Goal: Task Accomplishment & Management: Use online tool/utility

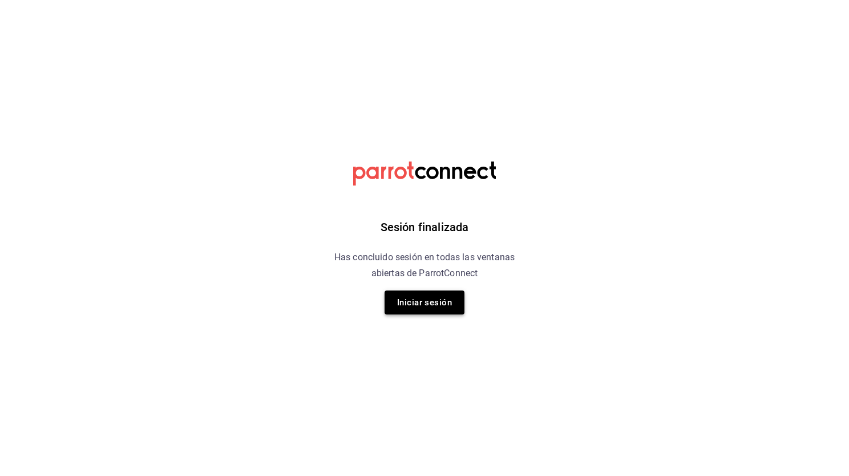
click at [436, 314] on button "Iniciar sesión" at bounding box center [424, 302] width 80 height 24
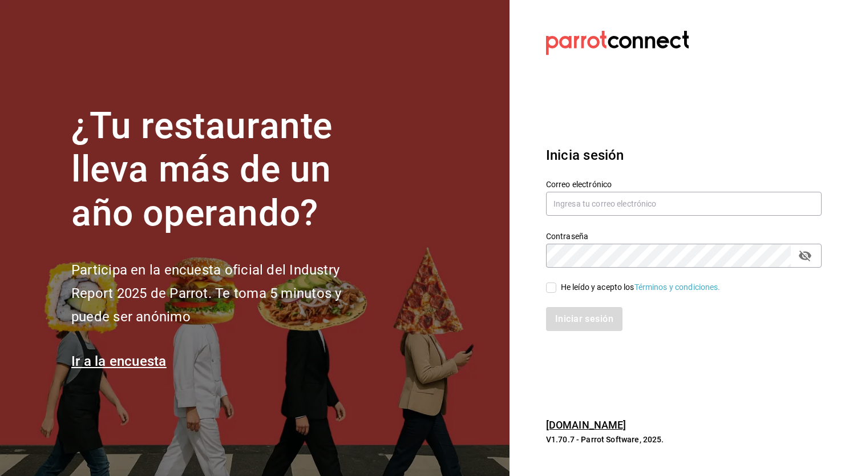
click at [436, 314] on section "¿Tu restaurante lleva más de un año operando? Participa en la encuesta oficial …" at bounding box center [254, 238] width 509 height 476
type input "[EMAIL_ADDRESS][DOMAIN_NAME]"
click at [549, 285] on input "He leído y acepto los Términos y condiciones." at bounding box center [551, 287] width 10 height 10
checkbox input "true"
click at [569, 311] on button "Iniciar sesión" at bounding box center [585, 319] width 78 height 24
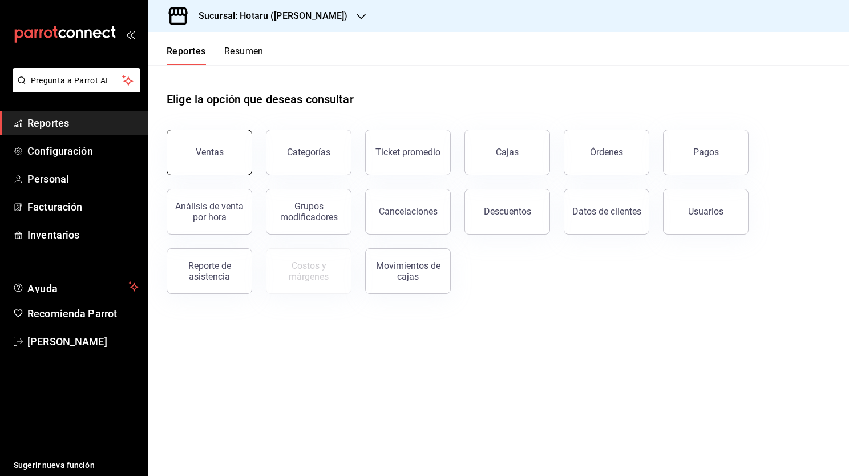
click at [232, 161] on button "Ventas" at bounding box center [210, 152] width 86 height 46
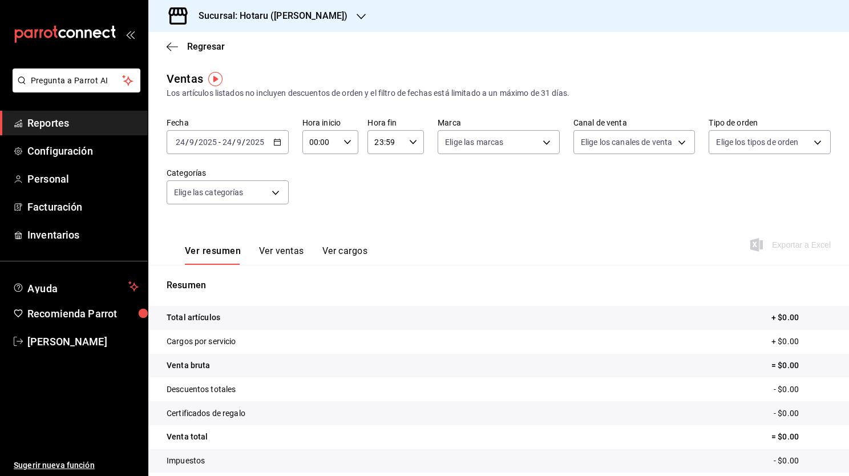
click at [277, 149] on div "[DATE] [DATE] - [DATE] [DATE]" at bounding box center [228, 142] width 122 height 24
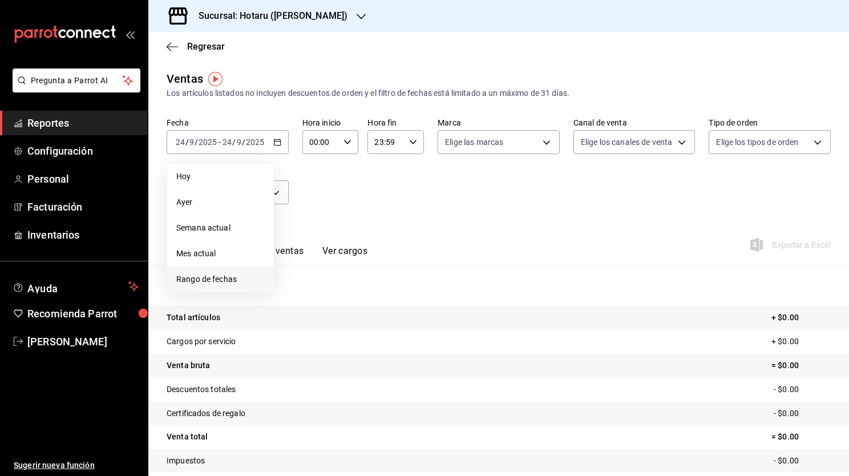
click at [221, 271] on li "Rango de fechas" at bounding box center [220, 279] width 107 height 26
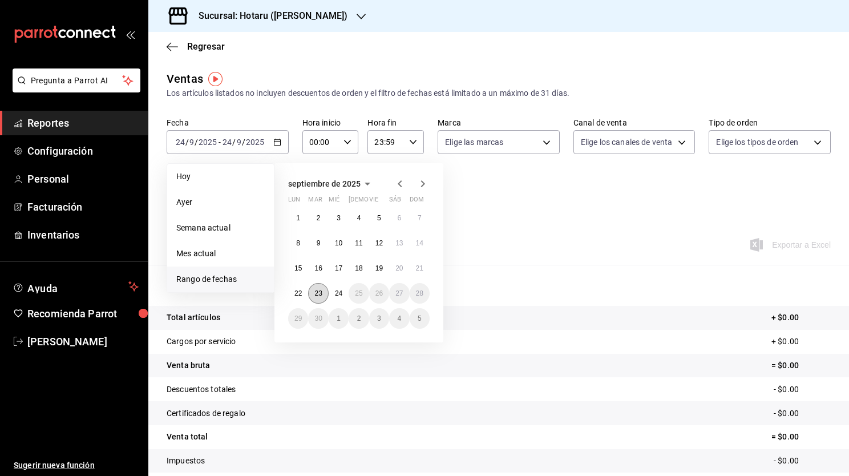
click at [318, 290] on abbr "23" at bounding box center [317, 293] width 7 height 8
click at [335, 291] on abbr "24" at bounding box center [338, 293] width 7 height 8
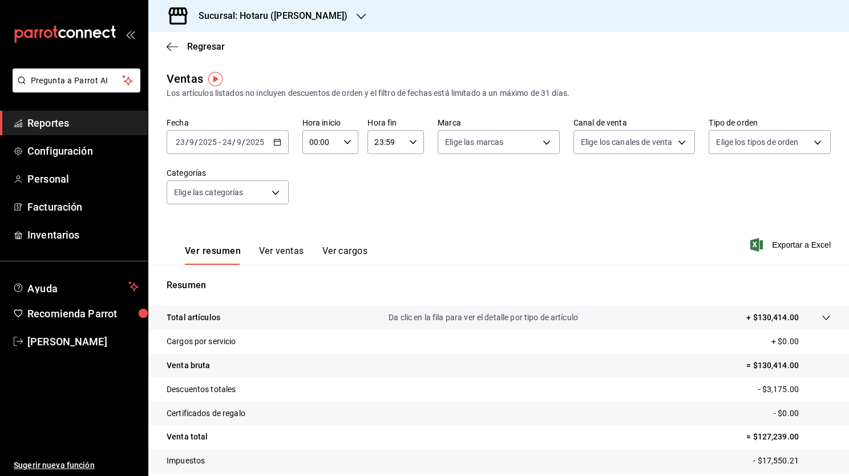
click at [347, 145] on icon "button" at bounding box center [347, 142] width 8 height 8
click at [309, 223] on button "02" at bounding box center [314, 225] width 23 height 23
type input "02:00"
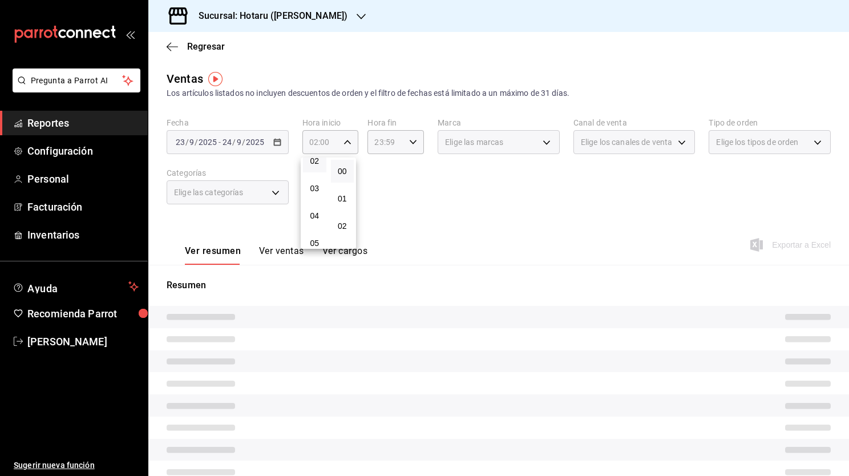
scroll to position [68, 0]
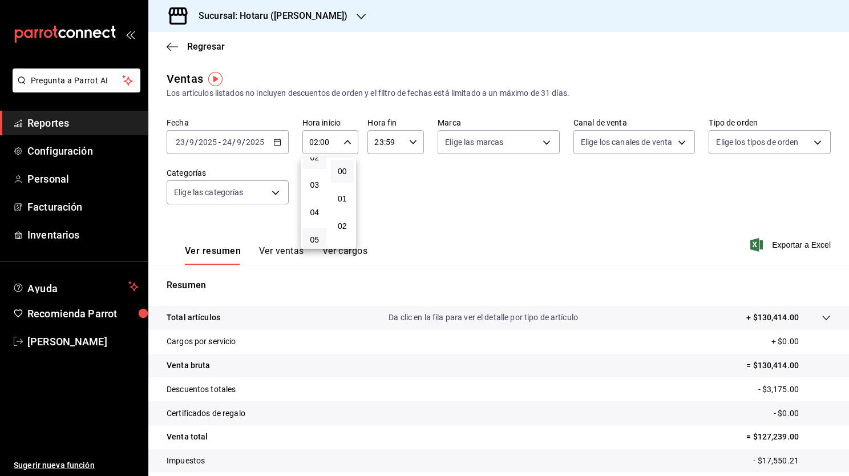
click at [320, 241] on button "05" at bounding box center [314, 239] width 23 height 23
type input "05:00"
click at [534, 141] on div at bounding box center [424, 238] width 849 height 476
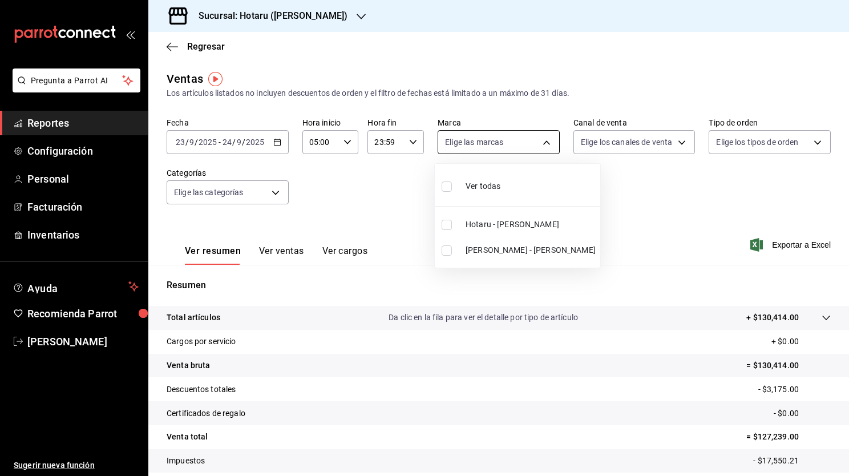
click at [530, 147] on body "Pregunta a Parrot AI Reportes Configuración Personal Facturación Inventarios Ay…" at bounding box center [424, 238] width 849 height 476
click at [313, 18] on div at bounding box center [424, 238] width 849 height 476
click at [356, 10] on div at bounding box center [360, 16] width 9 height 12
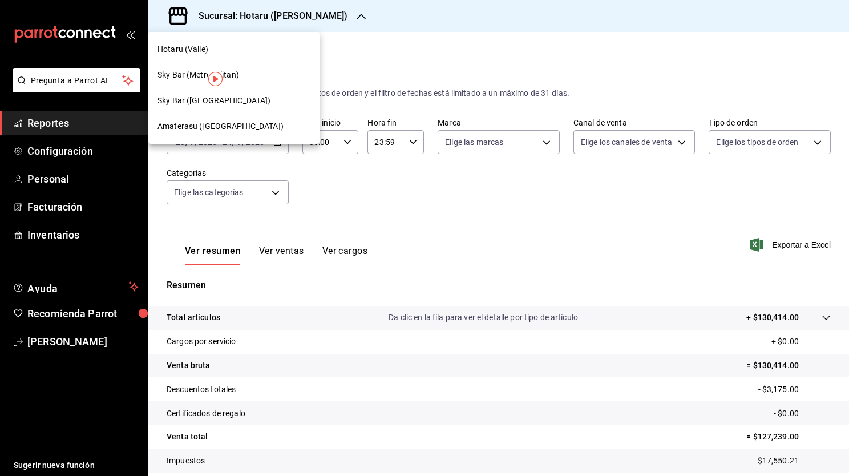
click at [241, 122] on span "Amaterasu (Metropolitan)" at bounding box center [220, 126] width 126 height 12
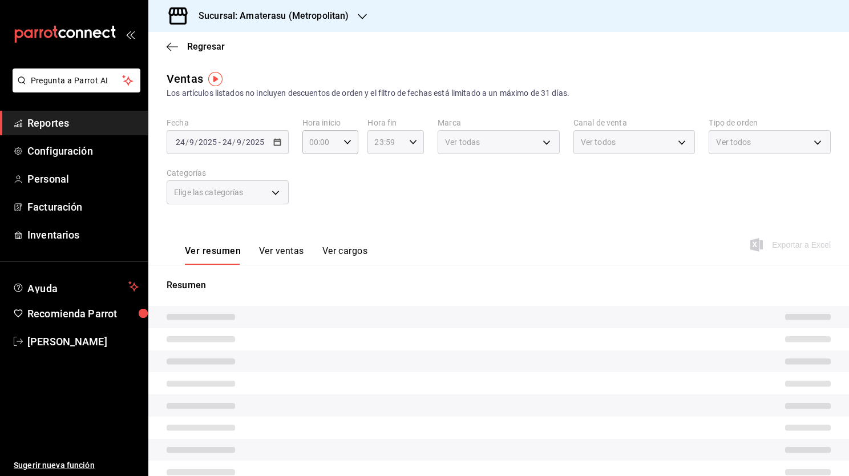
type input "05:00"
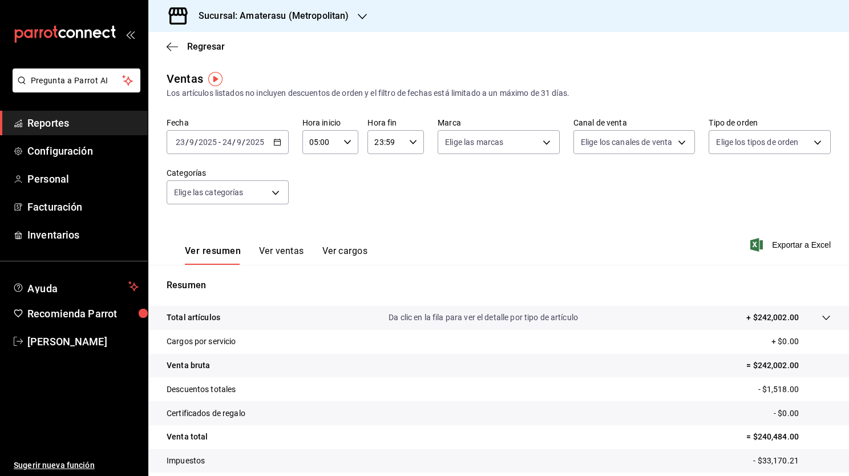
click at [273, 144] on icon "button" at bounding box center [277, 142] width 8 height 8
click at [272, 146] on div "2025-09-23 23 / 9 / 2025 - 2025-09-24 24 / 9 / 2025" at bounding box center [228, 142] width 122 height 24
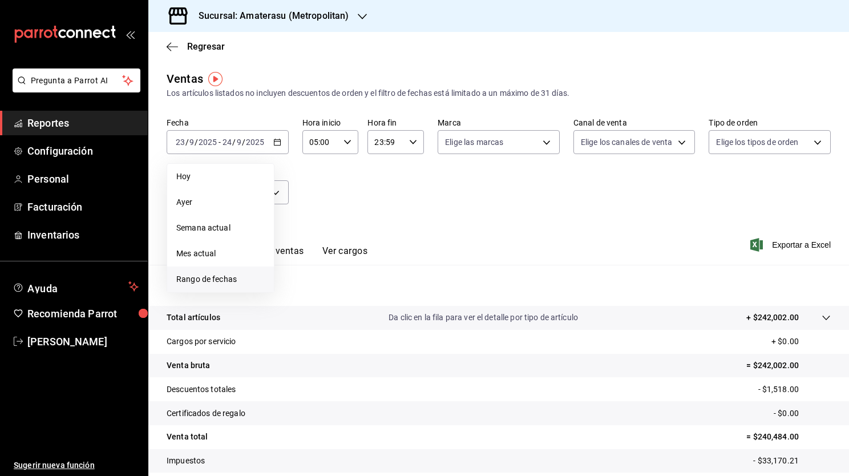
click at [217, 284] on span "Rango de fechas" at bounding box center [220, 279] width 88 height 12
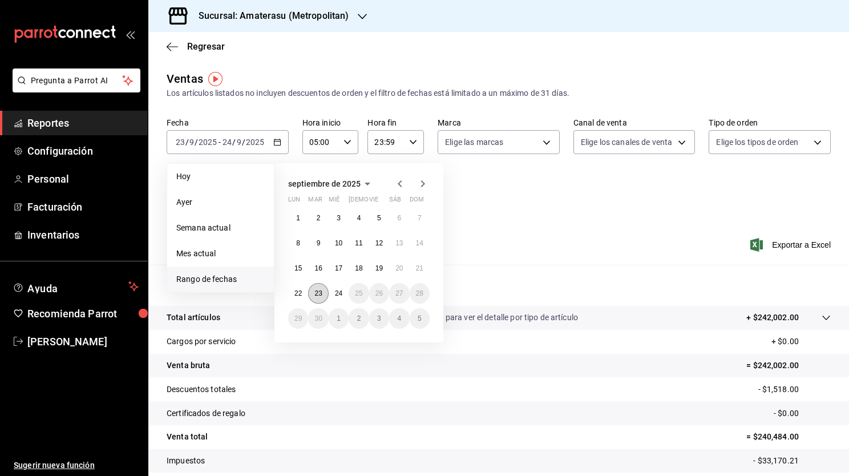
click at [318, 286] on button "23" at bounding box center [318, 293] width 20 height 21
click at [335, 291] on abbr "24" at bounding box center [338, 293] width 7 height 8
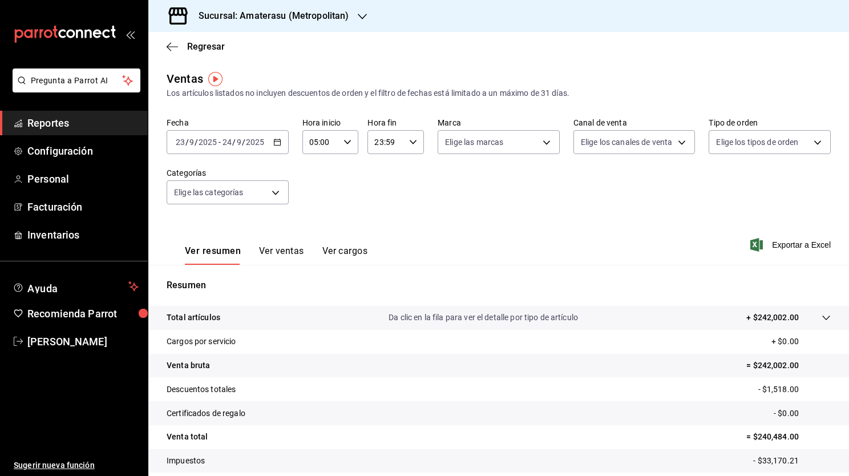
click at [343, 140] on icon "button" at bounding box center [347, 142] width 8 height 8
click at [463, 196] on div at bounding box center [424, 238] width 849 height 476
click at [516, 145] on body "Pregunta a Parrot AI Reportes Configuración Personal Facturación Inventarios Ay…" at bounding box center [424, 238] width 849 height 476
click at [444, 249] on input "checkbox" at bounding box center [446, 250] width 10 height 10
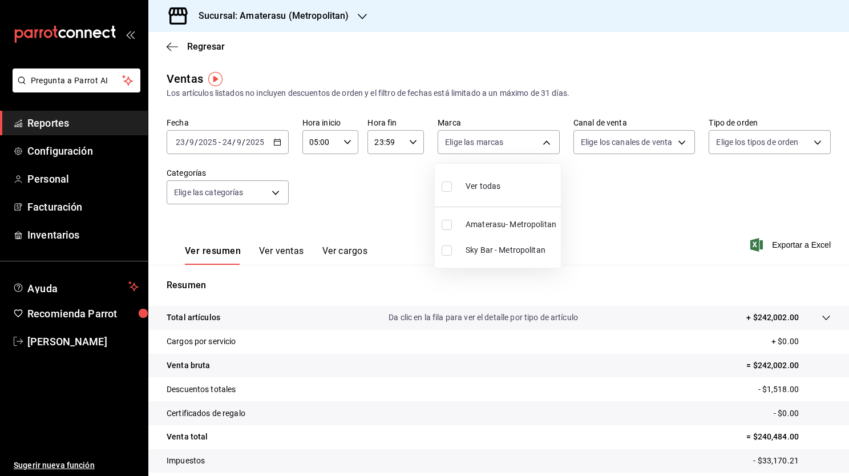
checkbox input "true"
type input "f3afaab8-8c3d-4e49-a299-af9bdf6027b2"
click at [691, 238] on div at bounding box center [424, 238] width 849 height 476
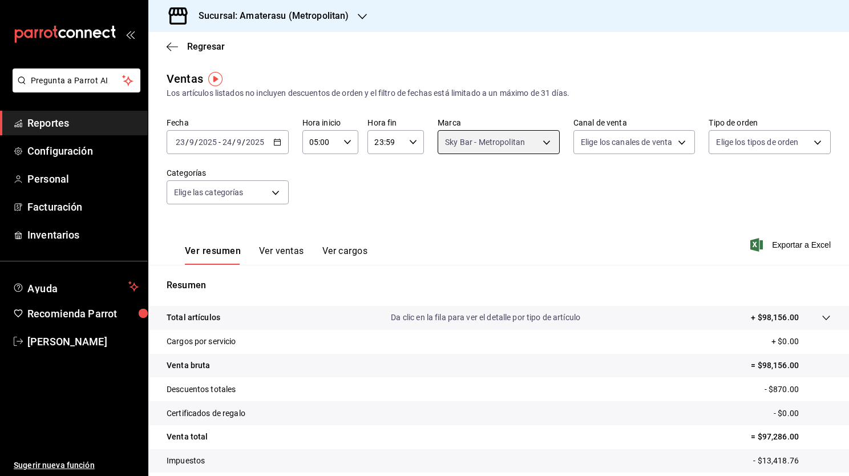
scroll to position [71, 0]
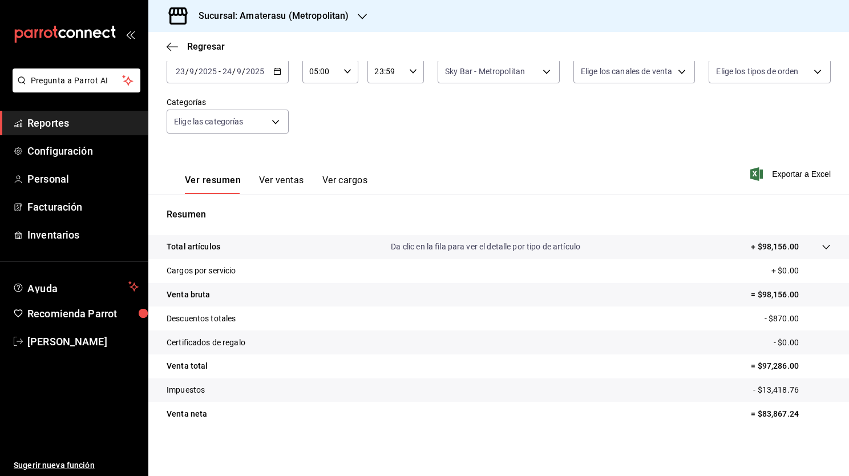
click at [821, 247] on icon at bounding box center [825, 246] width 9 height 9
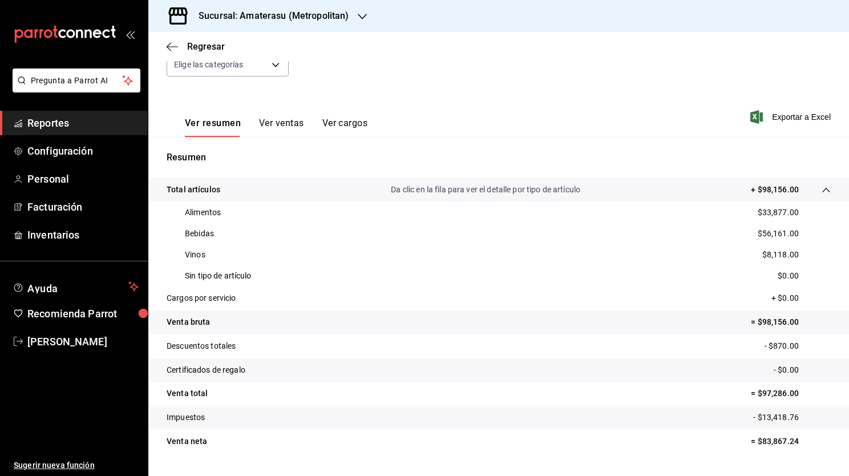
scroll to position [139, 0]
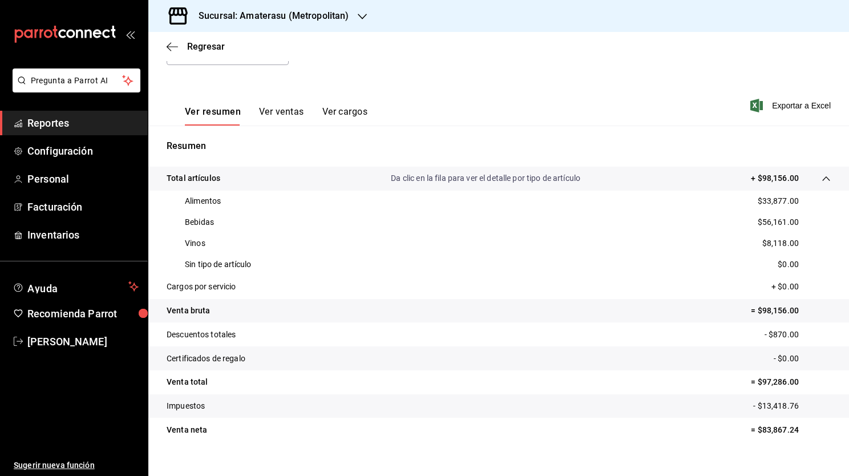
click at [296, 113] on button "Ver ventas" at bounding box center [281, 115] width 45 height 19
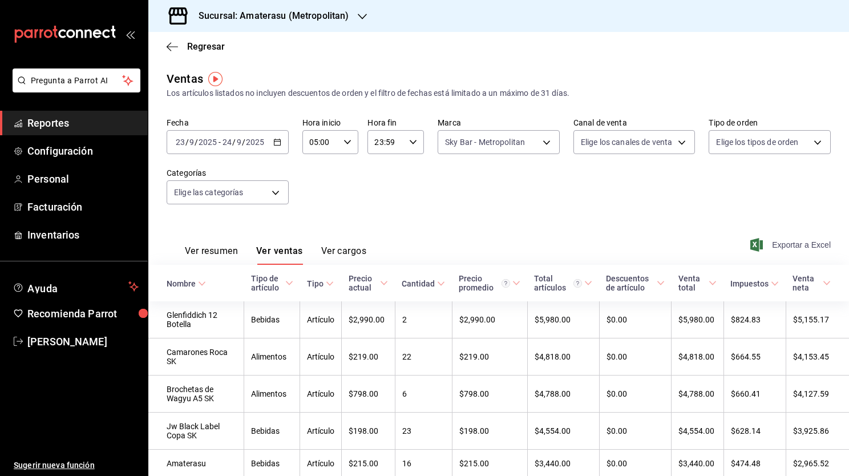
click at [784, 244] on span "Exportar a Excel" at bounding box center [791, 245] width 78 height 14
